Goal: Information Seeking & Learning: Learn about a topic

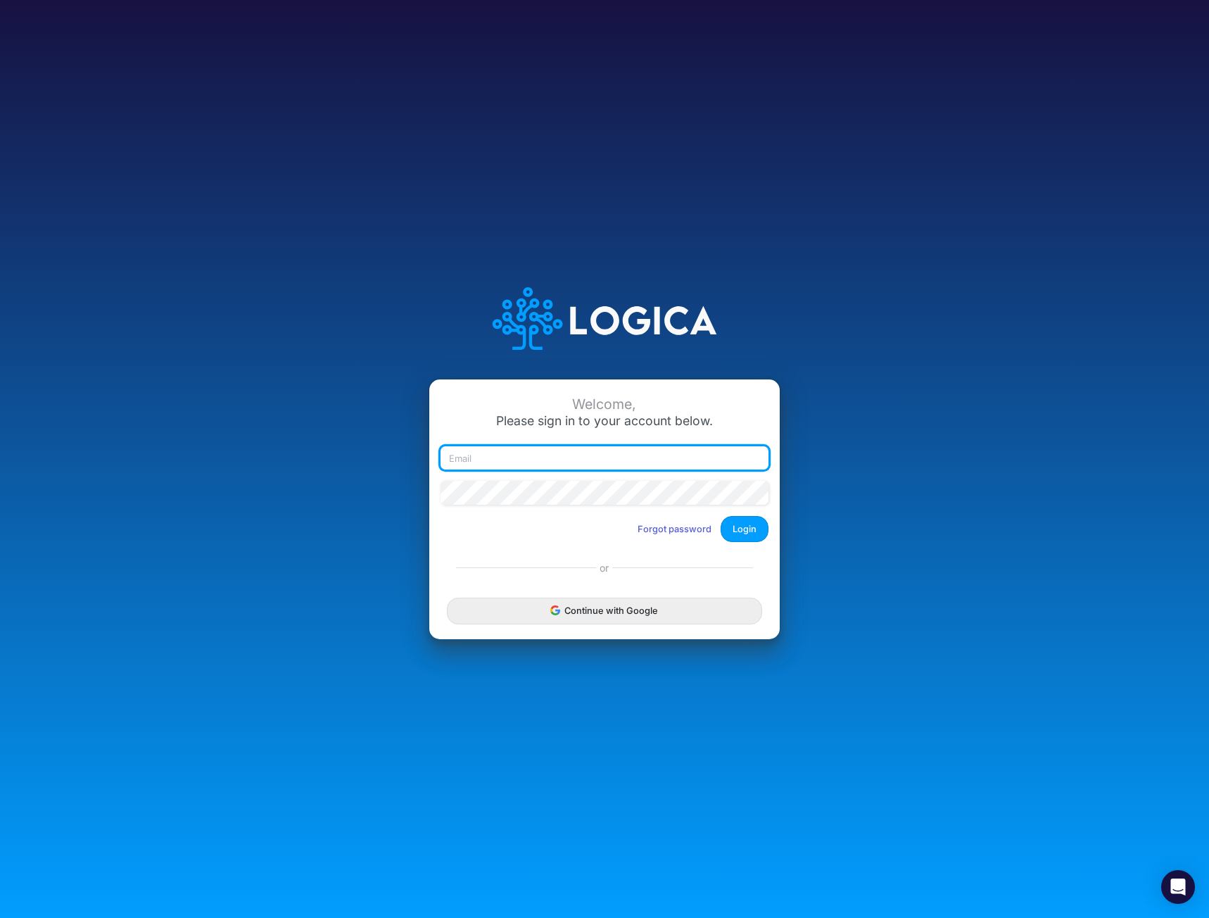
type input "[EMAIL_ADDRESS][DOMAIN_NAME]"
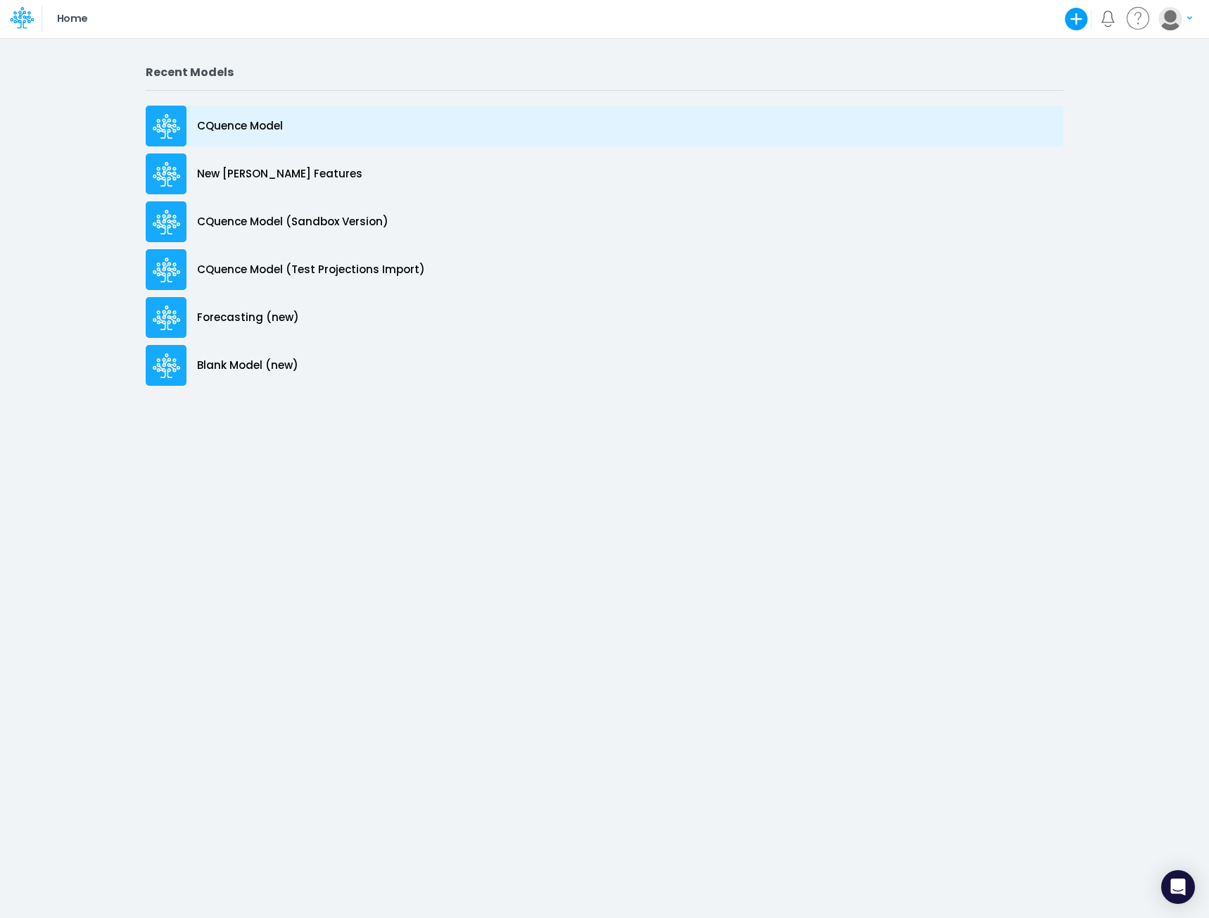
click at [253, 122] on p "CQuence Model" at bounding box center [240, 126] width 86 height 16
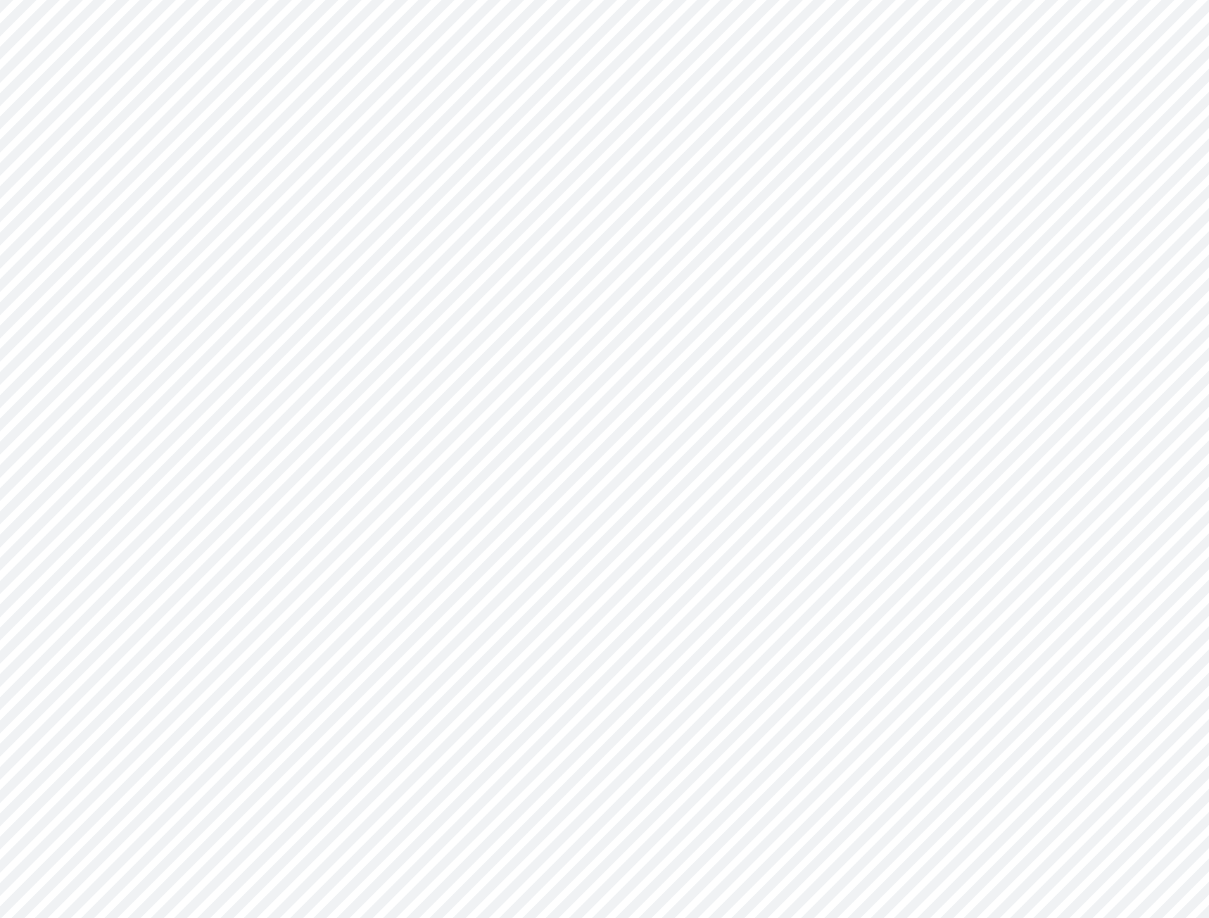
type input "Consolidated All by Month"
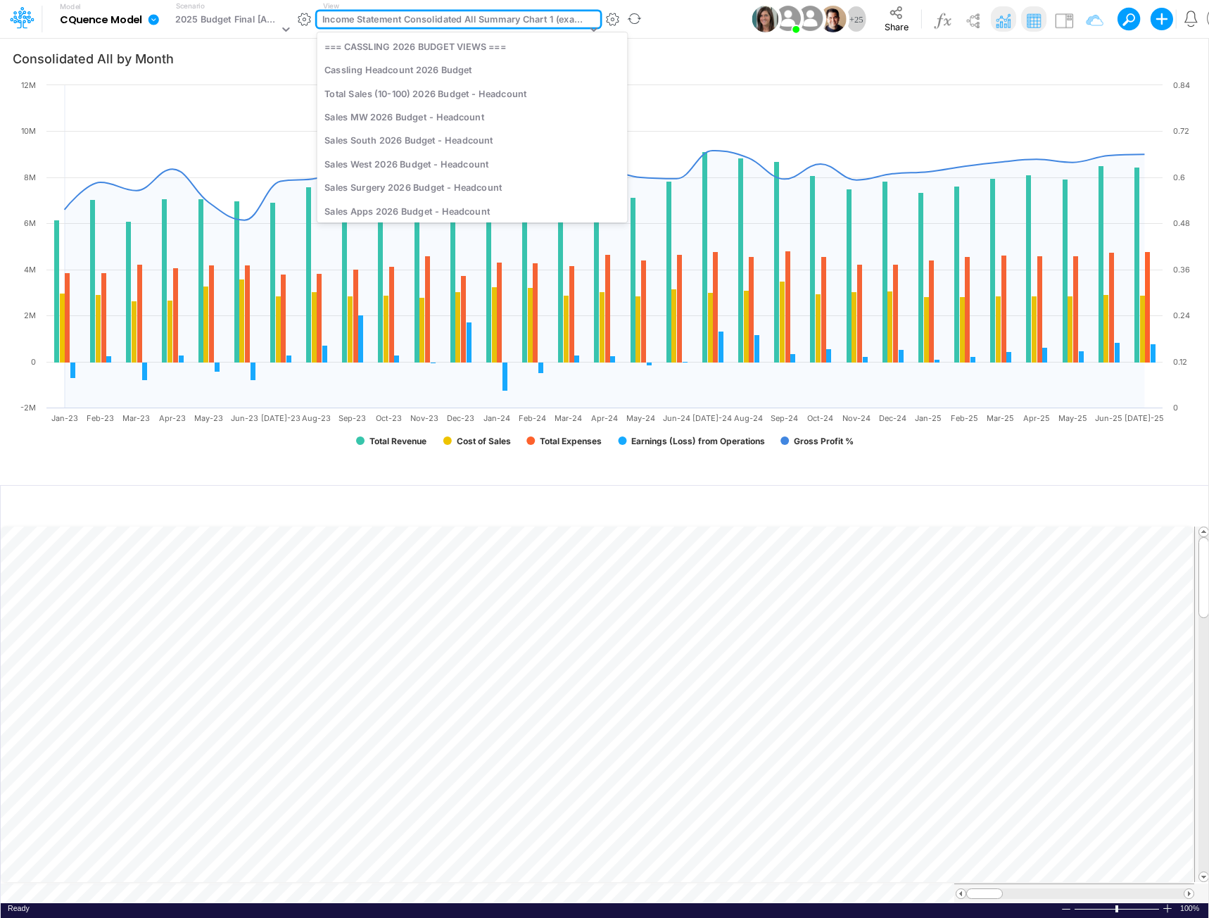
click at [428, 24] on div "Income Statement Consolidated All Summary Chart 1 (example)" at bounding box center [454, 21] width 264 height 16
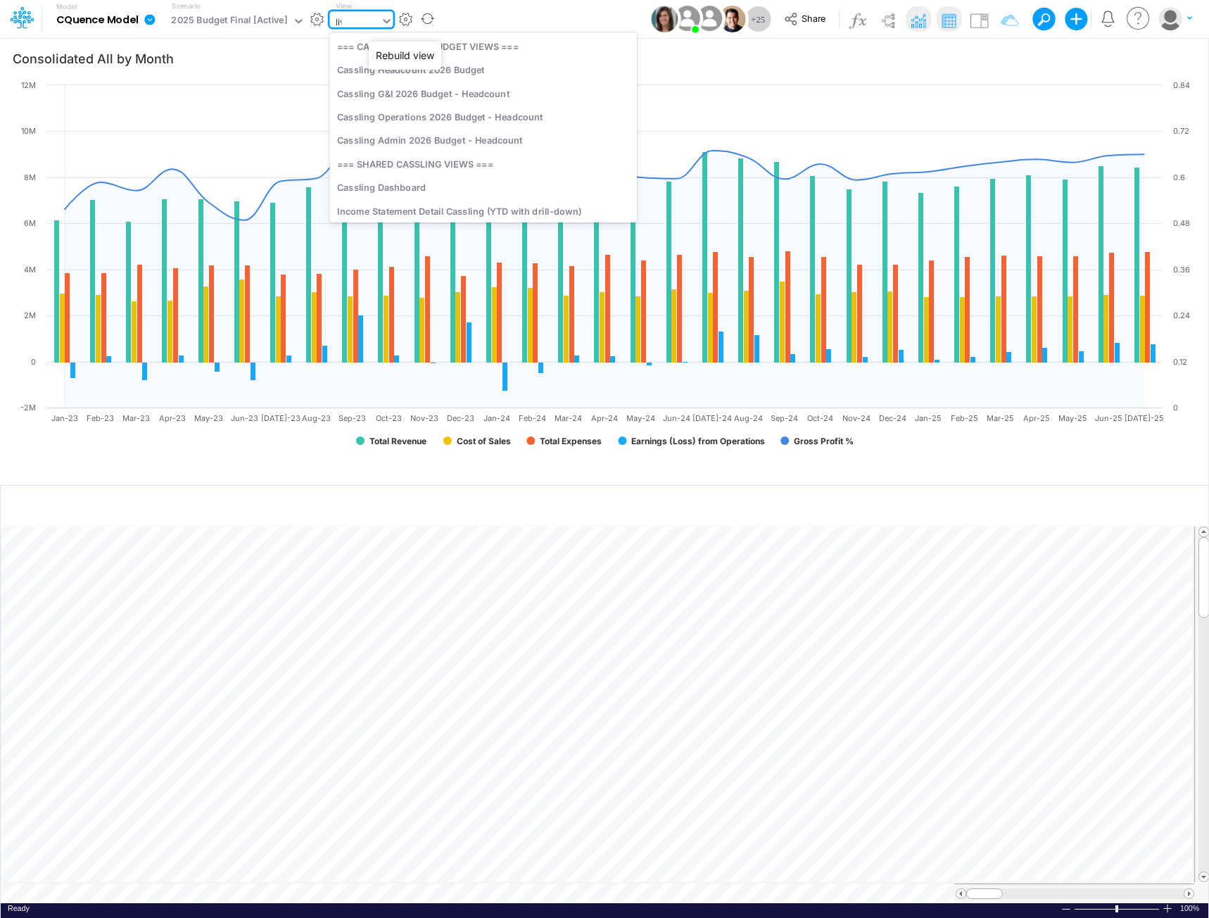
type input "live"
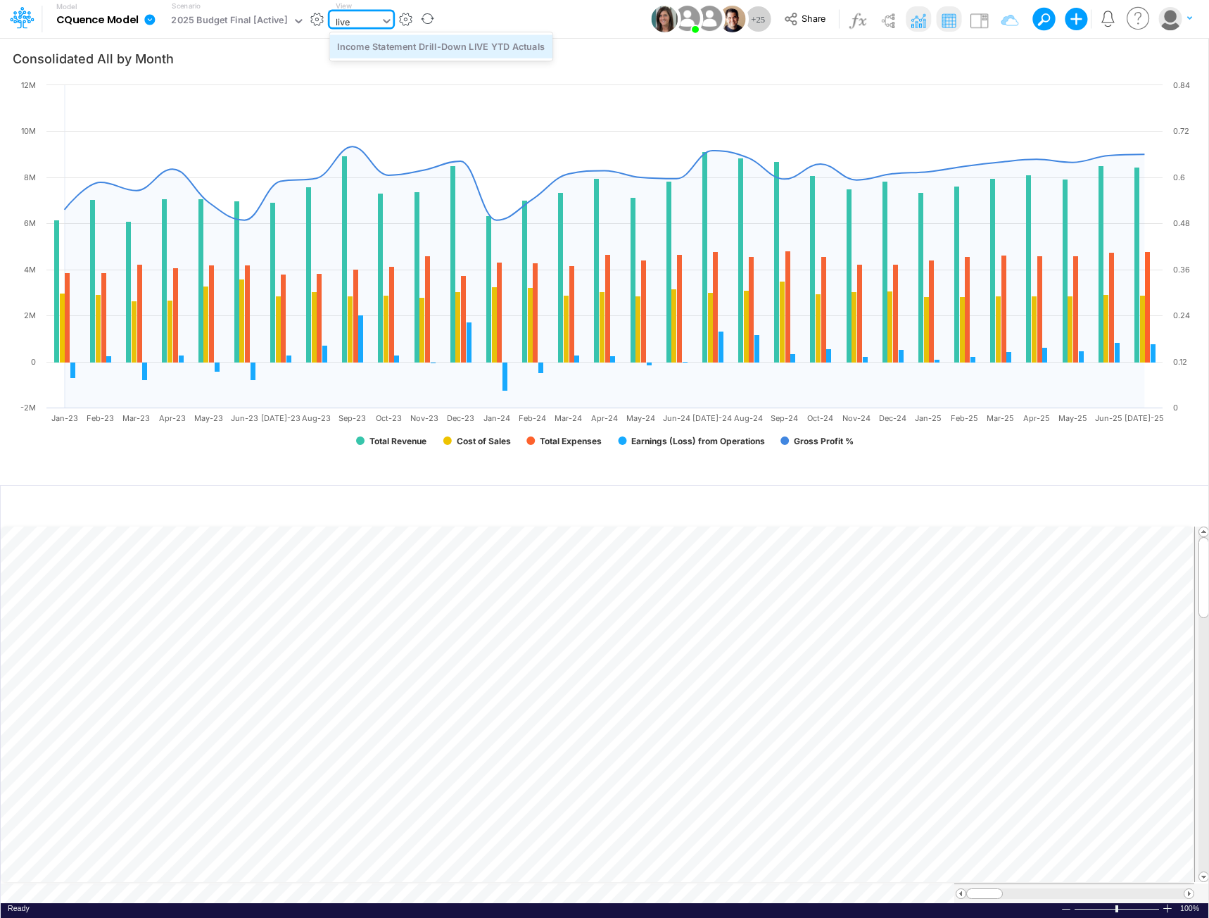
click at [457, 44] on div "Income Statement Drill-Down LIVE YTD Actuals" at bounding box center [440, 45] width 223 height 23
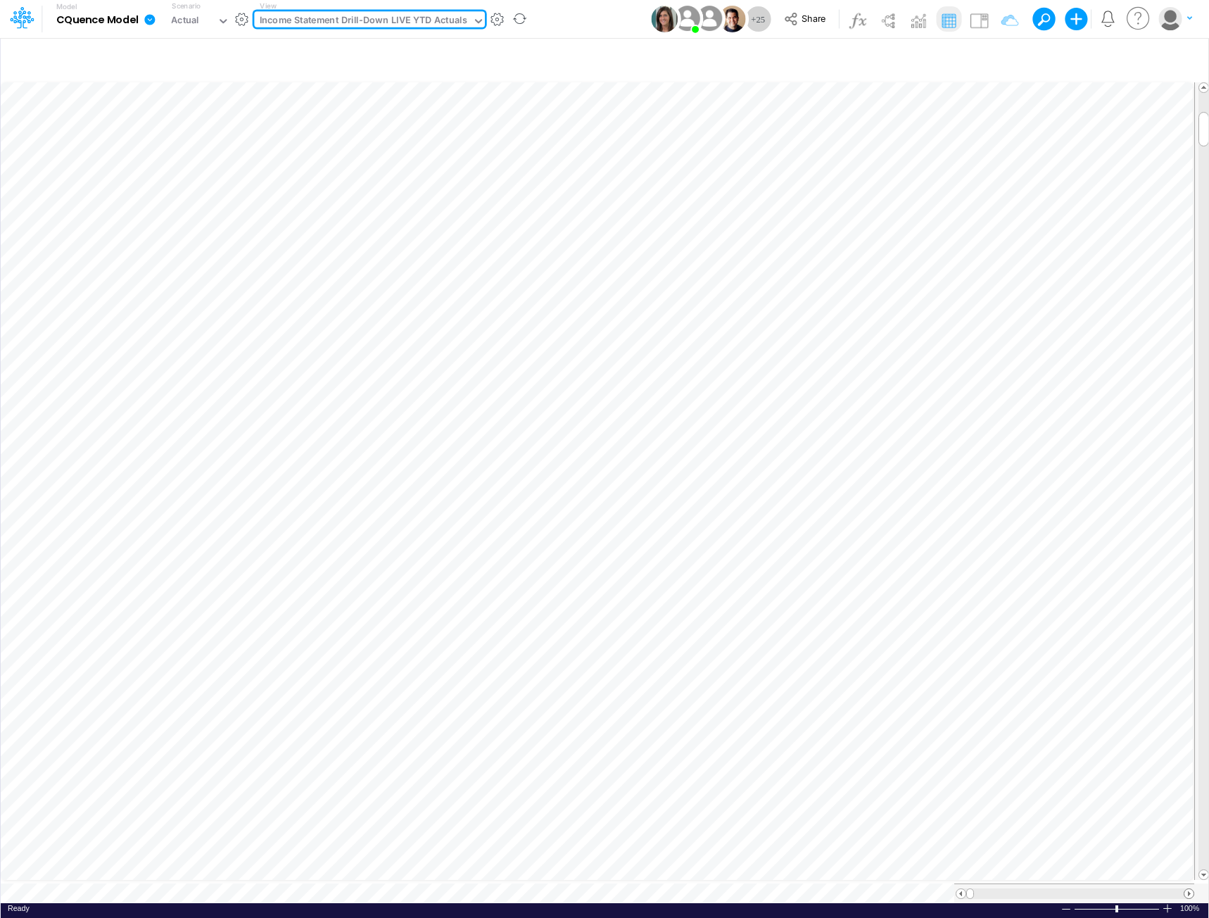
click at [1186, 889] on span at bounding box center [1188, 893] width 9 height 9
click at [1187, 889] on span at bounding box center [1188, 893] width 9 height 9
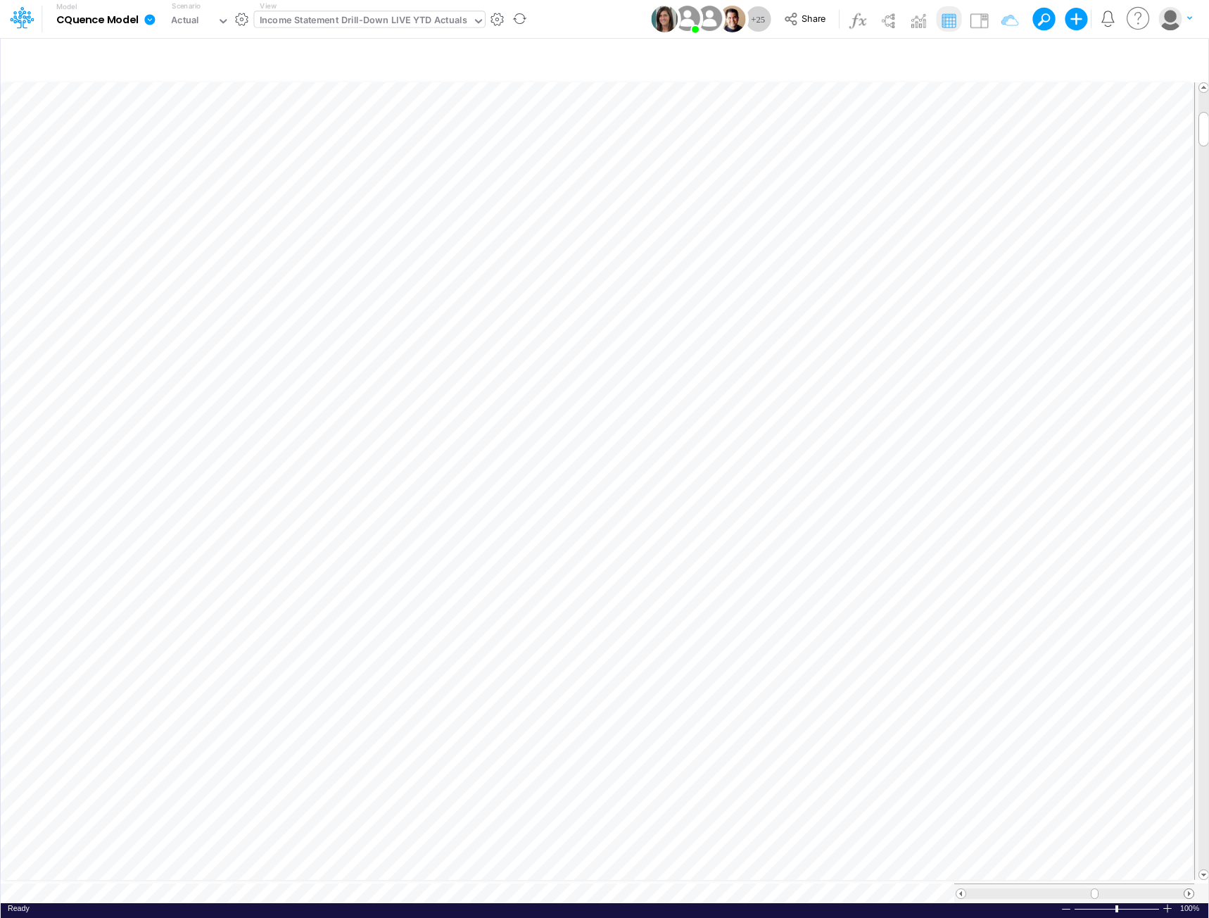
click at [1187, 889] on span at bounding box center [1188, 893] width 9 height 9
click at [1189, 889] on span at bounding box center [1188, 893] width 9 height 9
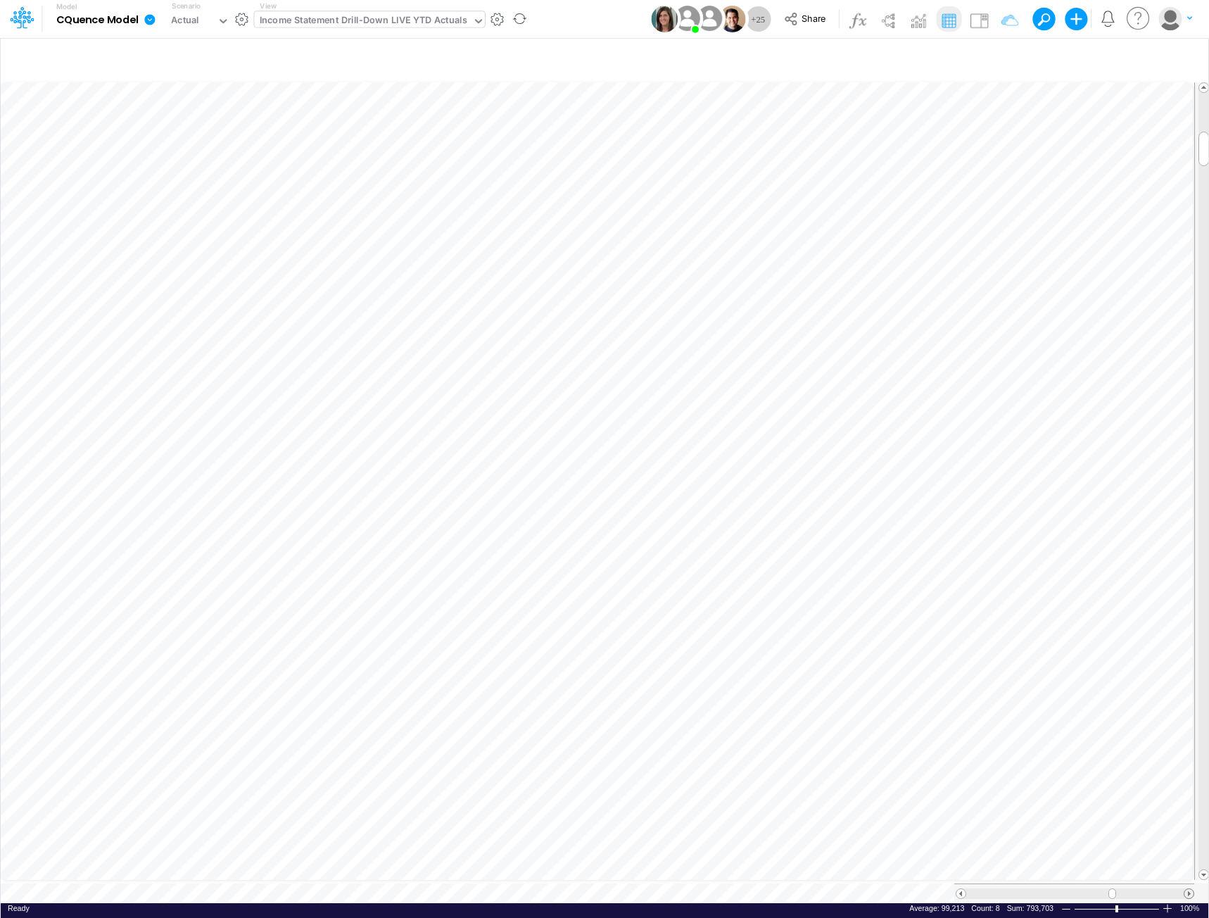
click at [1189, 889] on span at bounding box center [1188, 893] width 9 height 9
click at [954, 885] on div at bounding box center [1074, 893] width 240 height 20
click at [959, 889] on span at bounding box center [960, 893] width 9 height 9
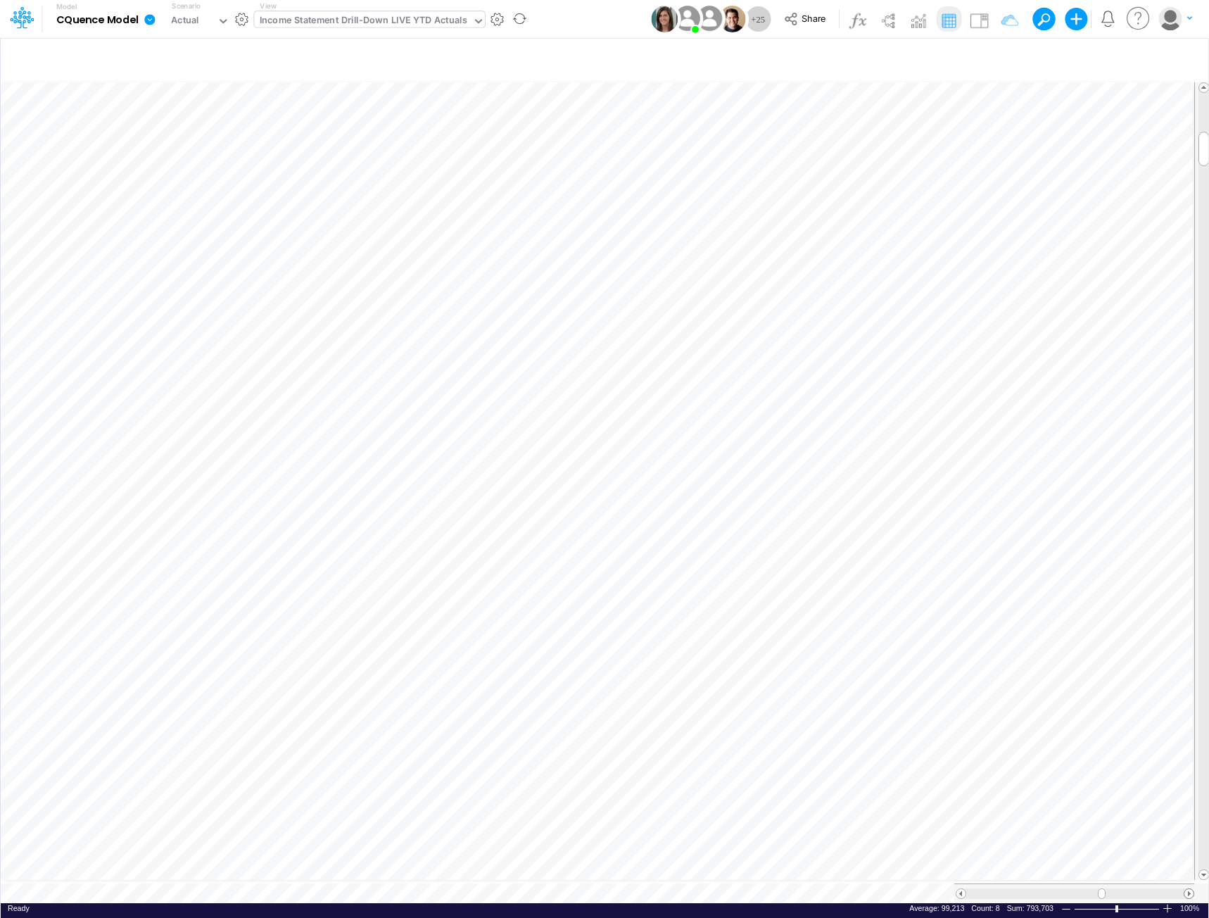
click at [1189, 889] on span at bounding box center [1188, 893] width 9 height 9
click at [959, 889] on span at bounding box center [960, 893] width 9 height 9
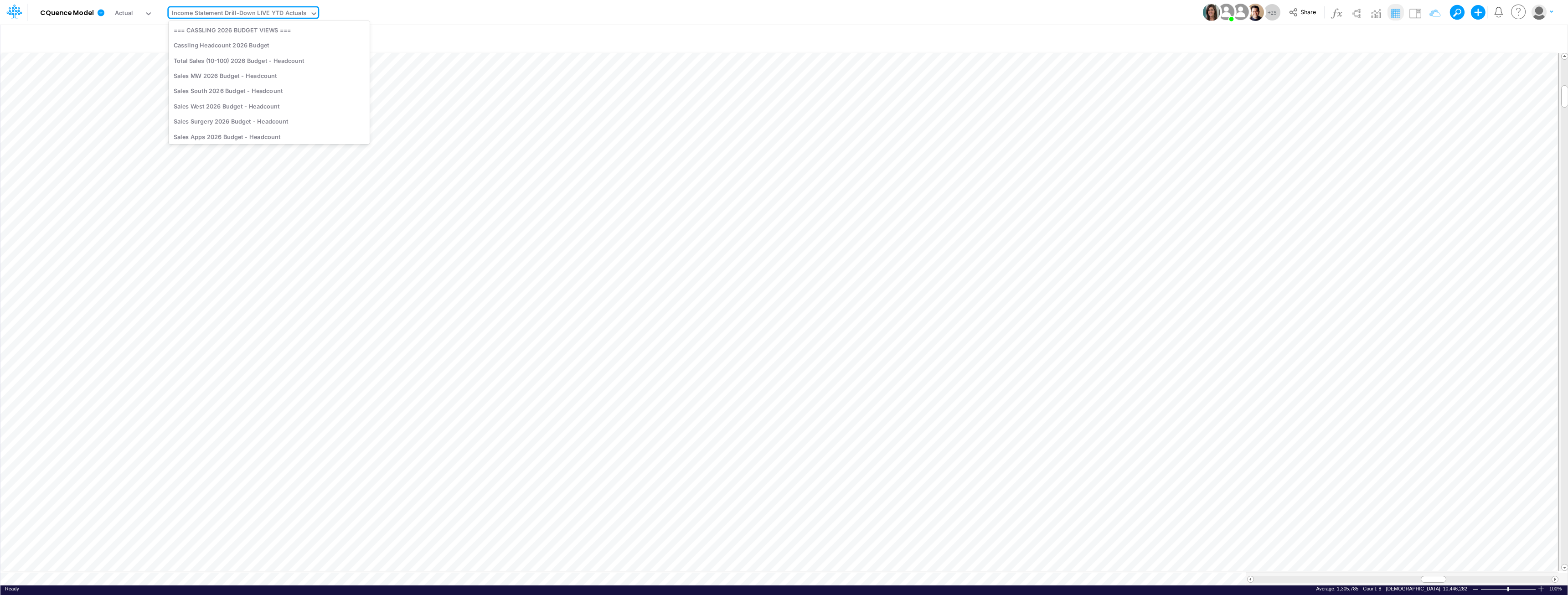
click at [281, 12] on div "Income Statement Drill-Down LIVE YTD Actuals" at bounding box center [239, 14] width 135 height 10
type input "proj"
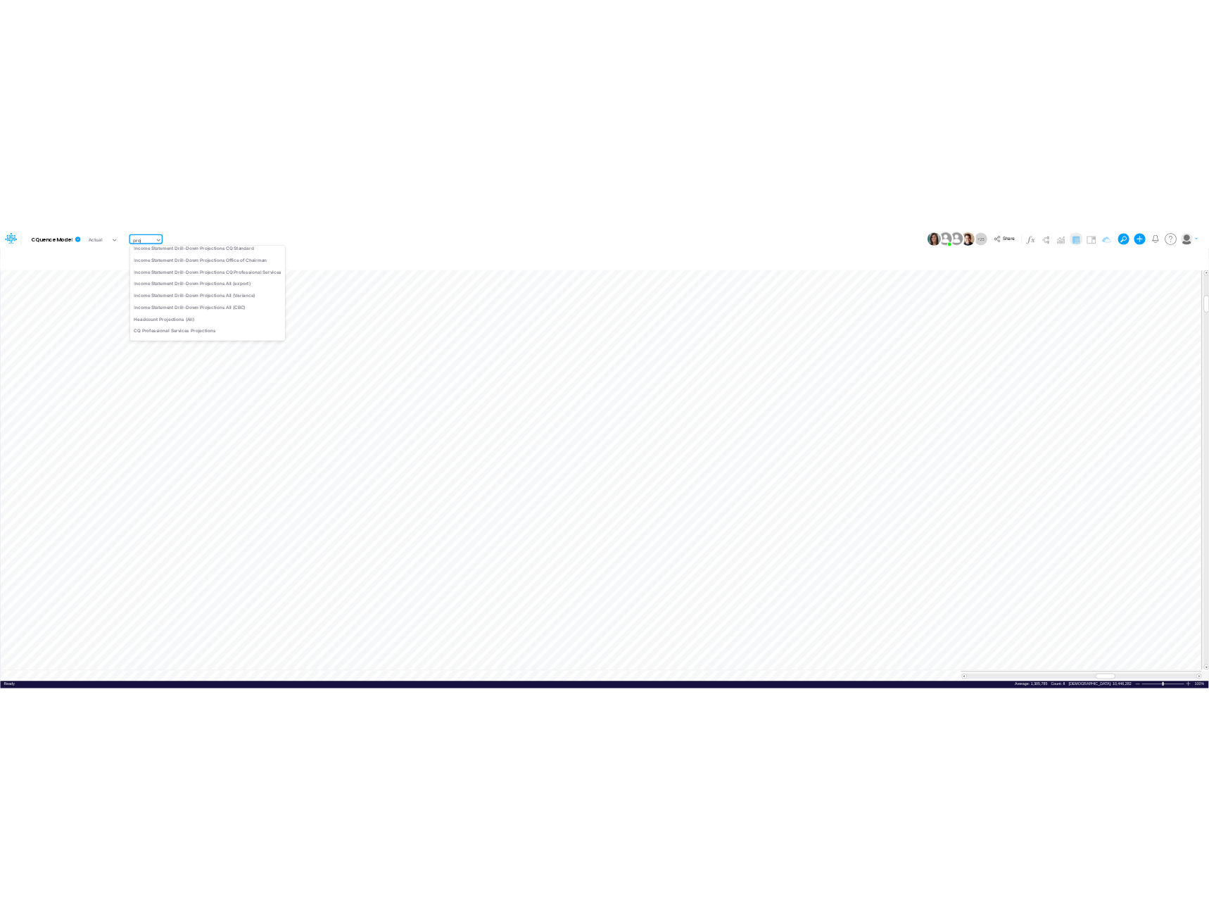
scroll to position [0, 0]
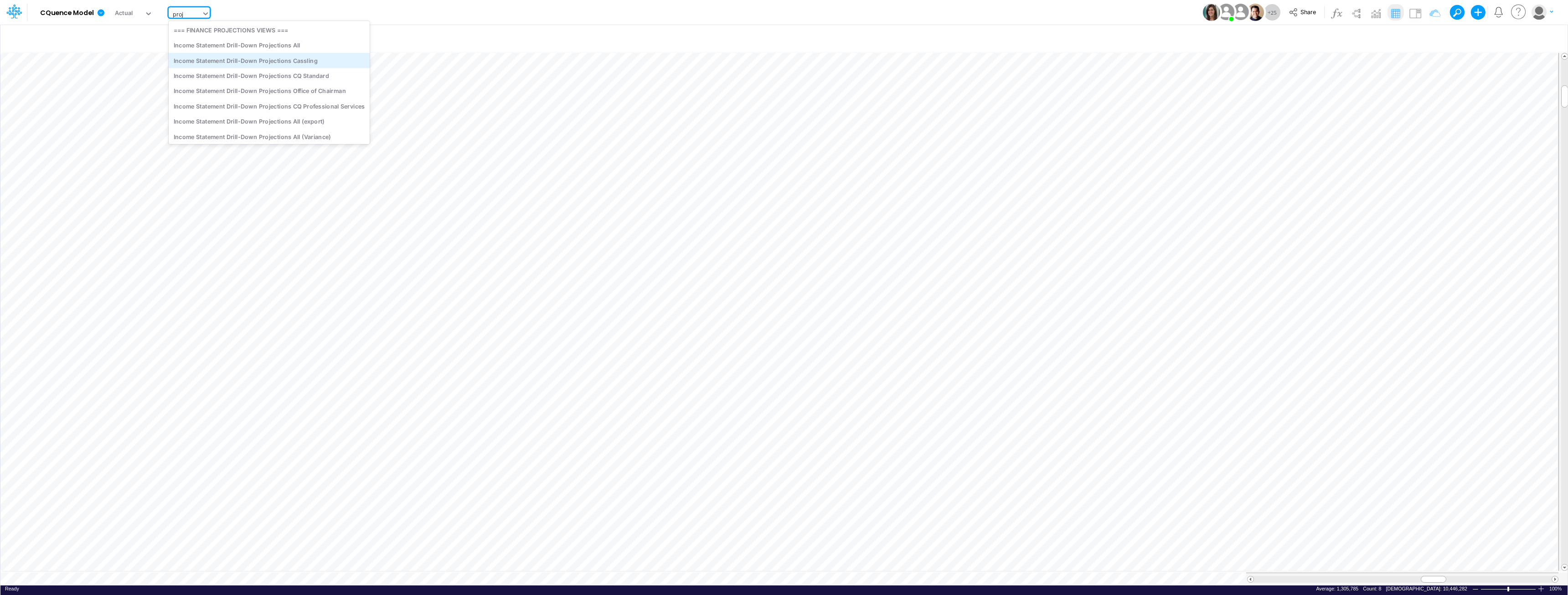
click at [303, 62] on div "Income Statement Drill-Down Projections Cassling" at bounding box center [269, 60] width 201 height 15
